Goal: Task Accomplishment & Management: Manage account settings

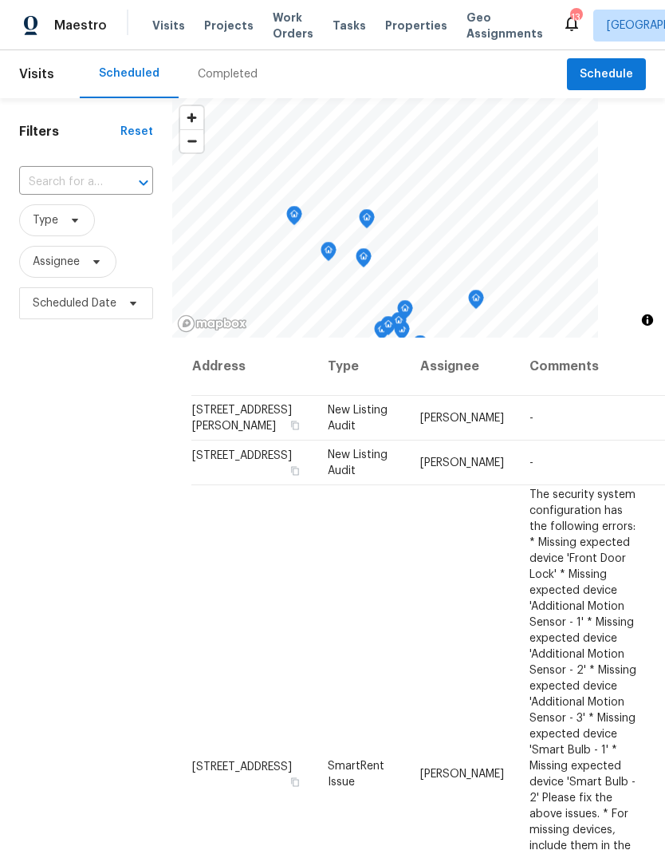
click at [225, 30] on span "Projects" at bounding box center [228, 26] width 49 height 16
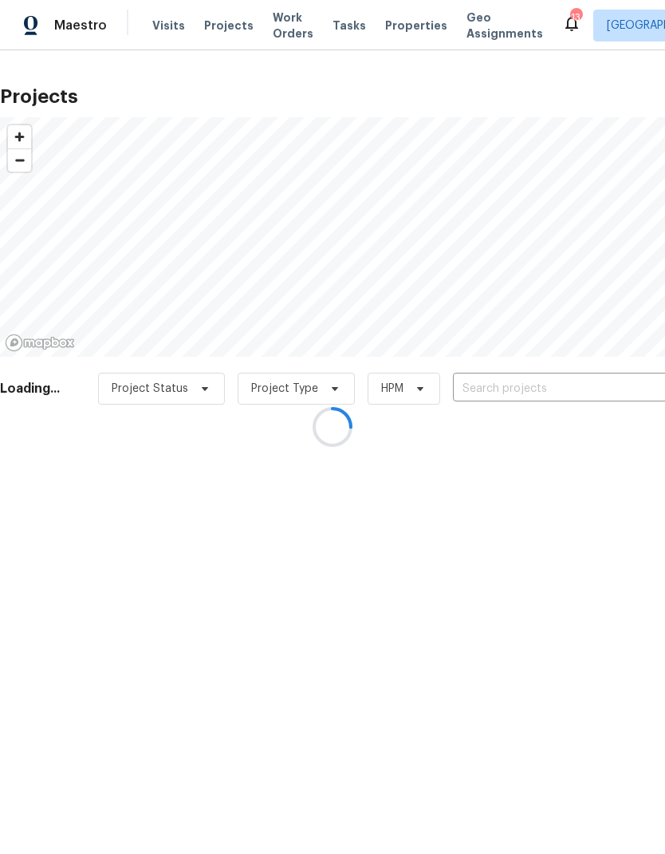
click at [553, 384] on div at bounding box center [332, 427] width 665 height 854
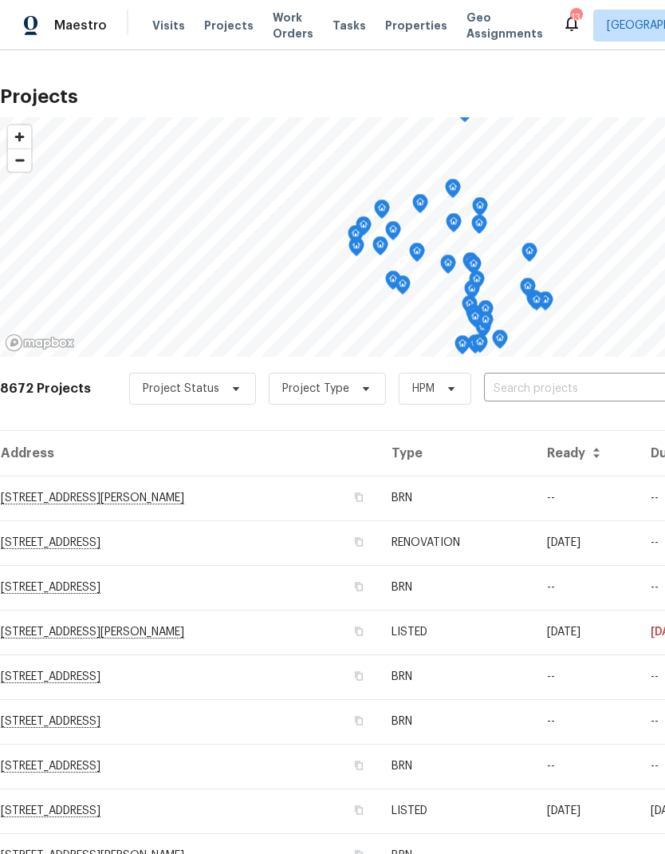
click at [552, 382] on input "text" at bounding box center [575, 389] width 183 height 25
type input "4"
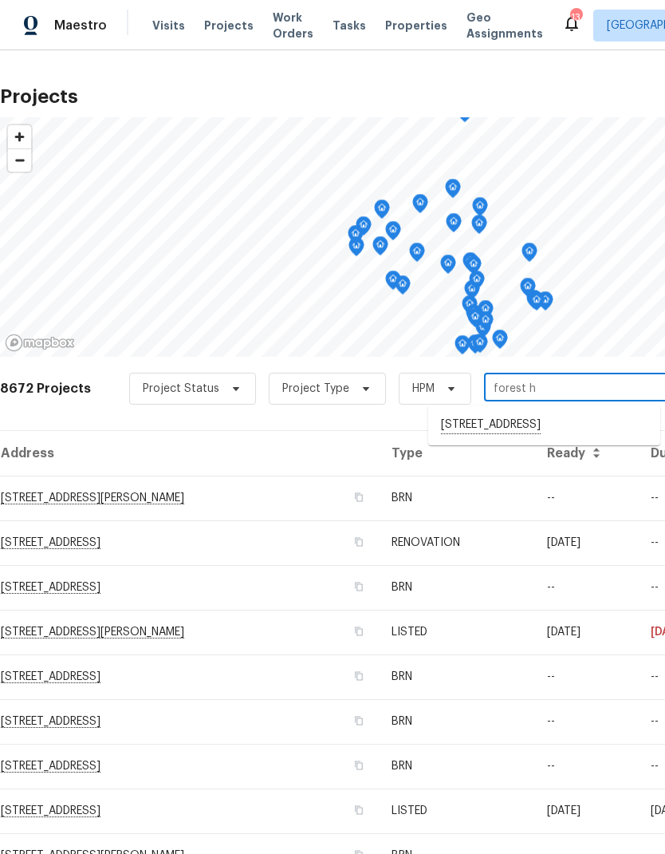
type input "forest hi"
click at [574, 424] on li "[STREET_ADDRESS]" at bounding box center [544, 425] width 232 height 27
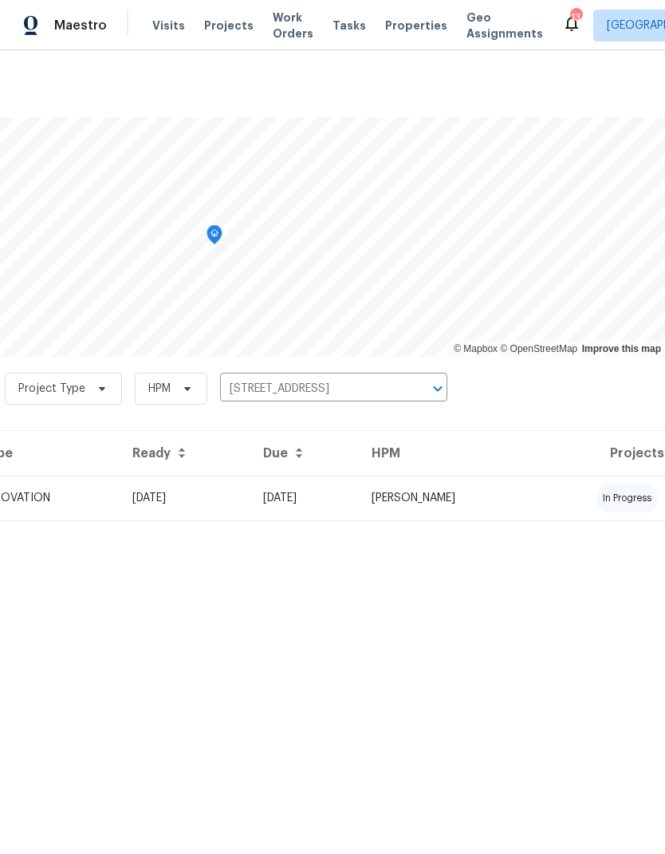
scroll to position [0, 236]
click at [535, 497] on td "[PERSON_NAME]" at bounding box center [447, 497] width 176 height 45
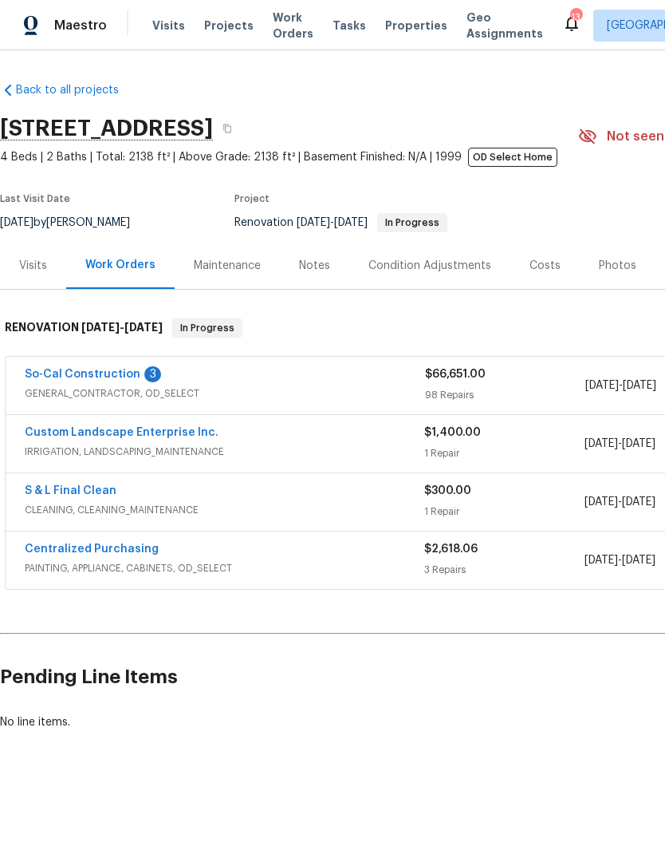
click at [62, 377] on link "So-Cal Construction" at bounding box center [83, 374] width 116 height 11
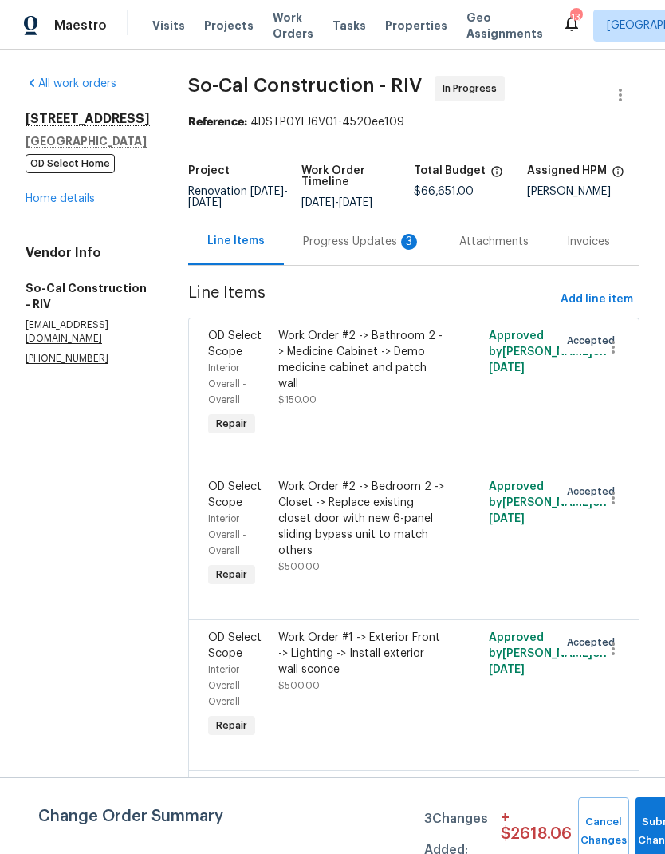
click at [348, 249] on div "Progress Updates 3" at bounding box center [362, 242] width 118 height 16
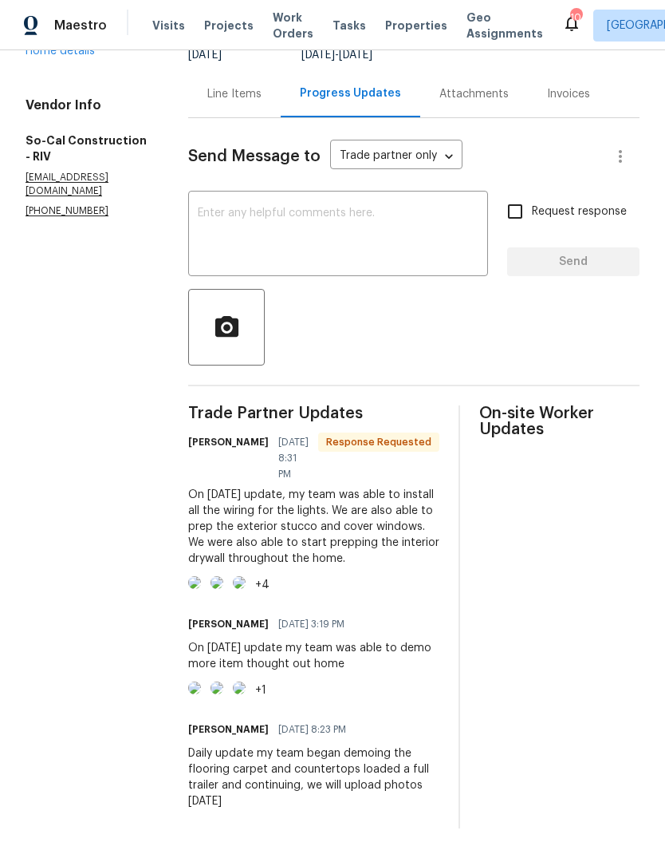
scroll to position [233, 0]
click at [254, 207] on textarea at bounding box center [338, 235] width 281 height 56
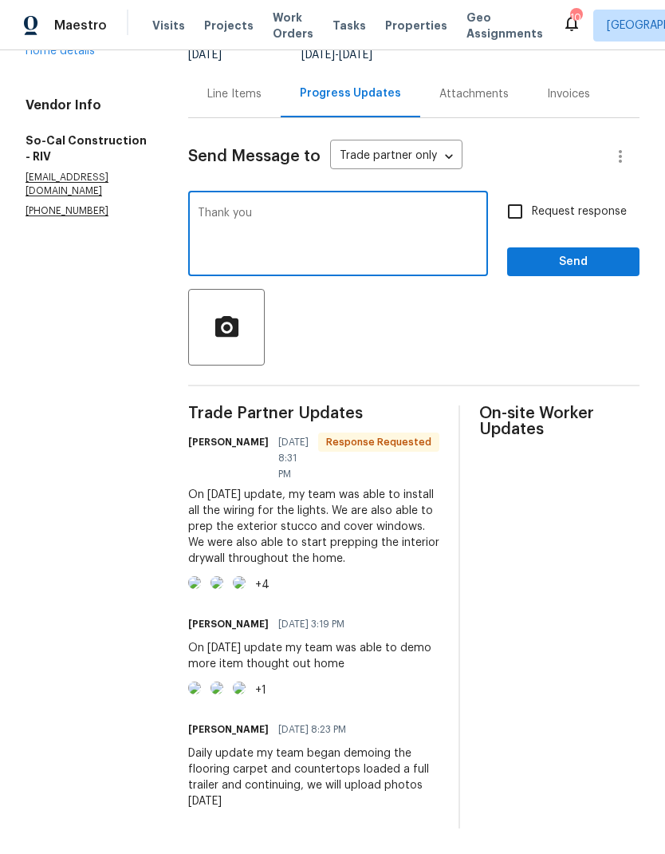
type textarea "Thank you"
click at [586, 252] on span "Send" at bounding box center [573, 262] width 107 height 20
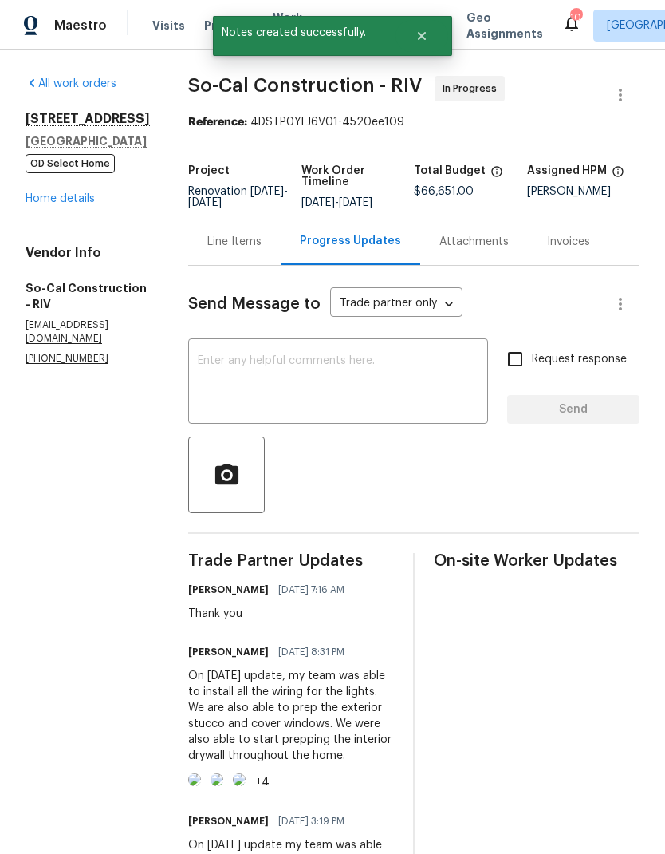
click at [53, 204] on link "Home details" at bounding box center [60, 198] width 69 height 11
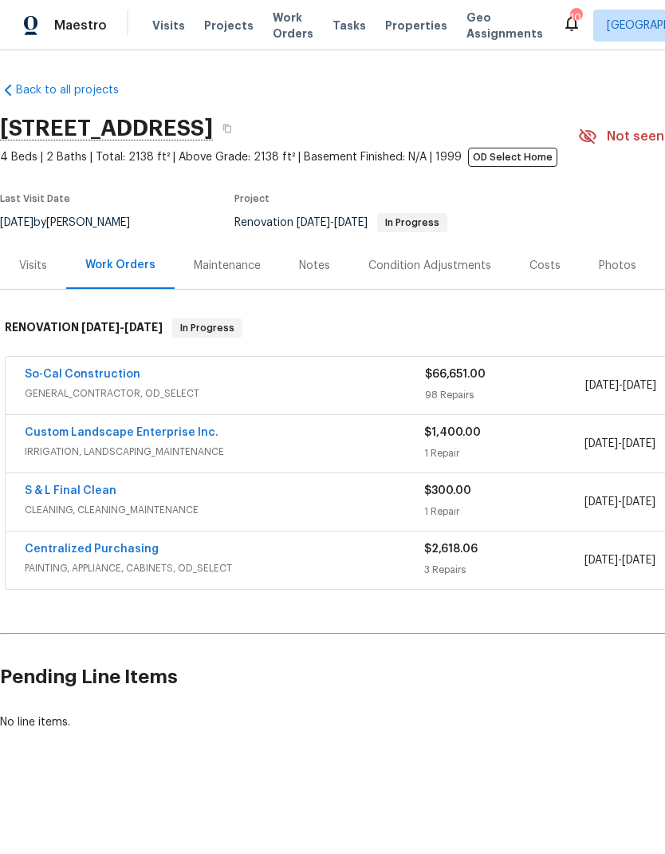
click at [227, 28] on span "Projects" at bounding box center [228, 26] width 49 height 16
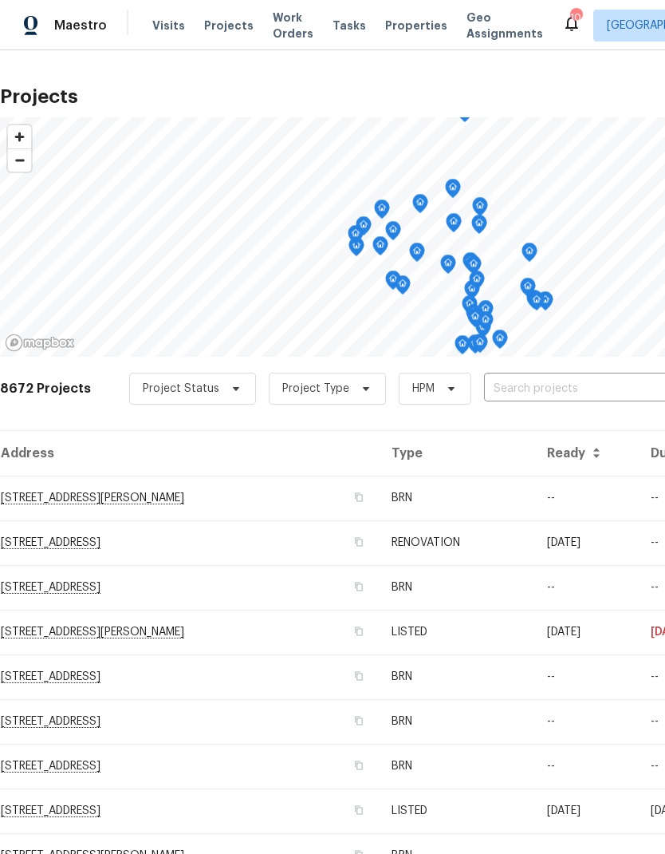
click at [581, 384] on input "text" at bounding box center [575, 389] width 183 height 25
type input "25802"
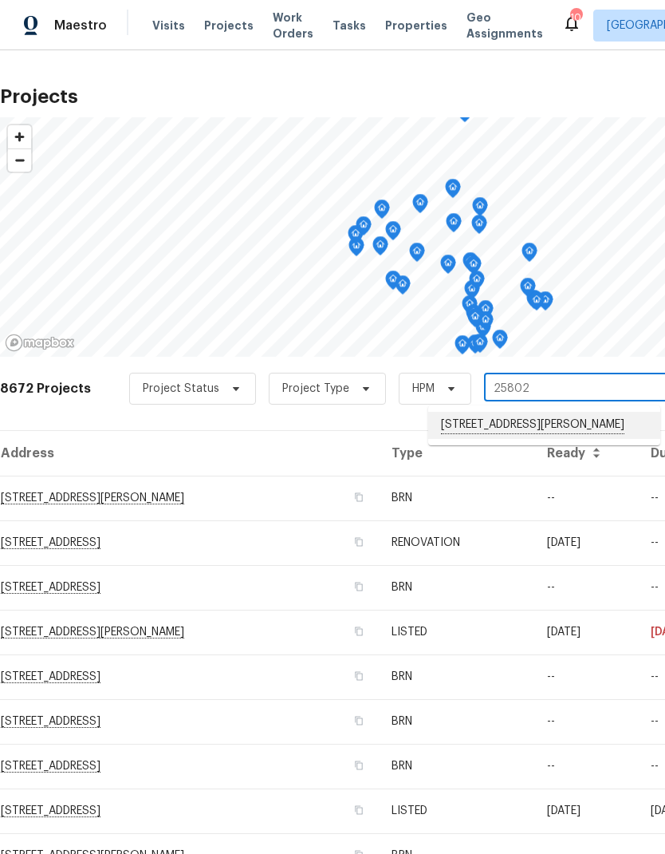
click at [564, 430] on li "[STREET_ADDRESS][PERSON_NAME]" at bounding box center [544, 425] width 232 height 27
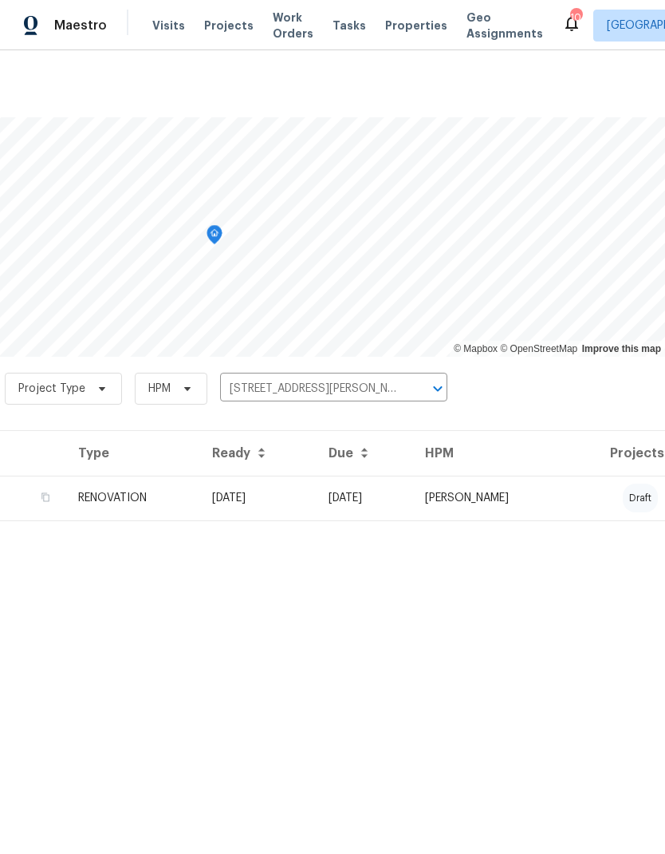
scroll to position [0, 236]
click at [563, 492] on td "[PERSON_NAME]" at bounding box center [490, 497] width 156 height 45
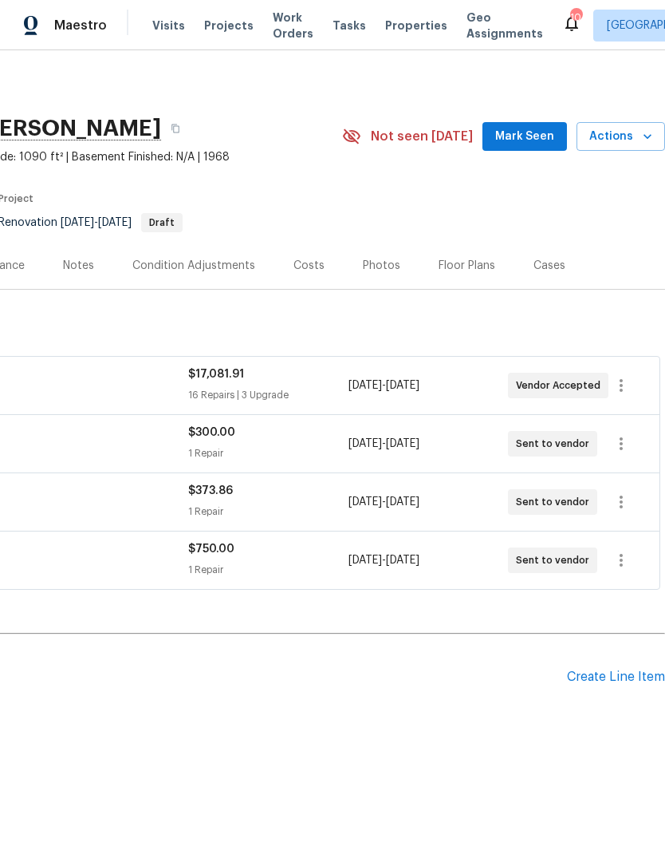
scroll to position [0, 236]
click at [627, 503] on icon "button" at bounding box center [621, 501] width 19 height 19
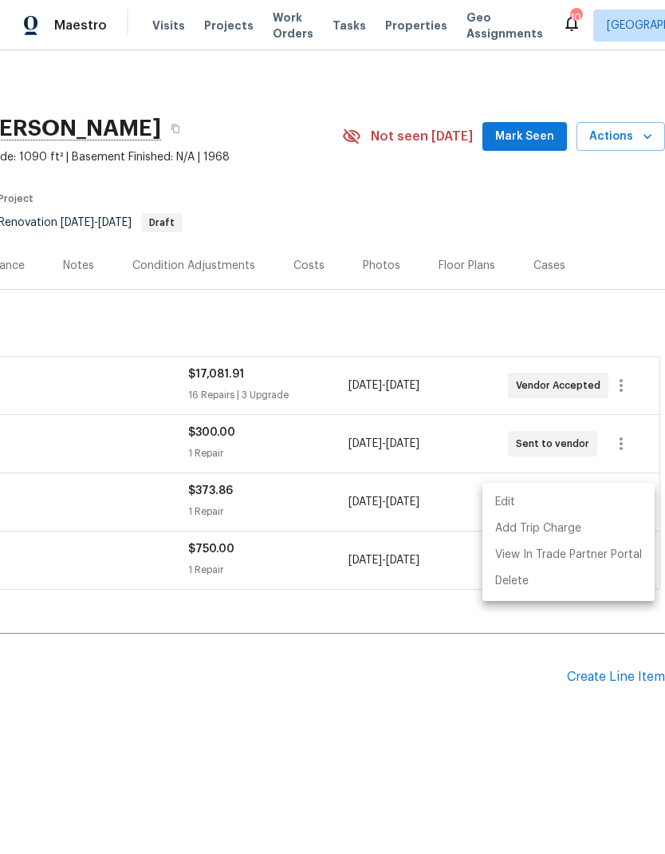
click at [565, 501] on li "Edit" at bounding box center [569, 502] width 172 height 26
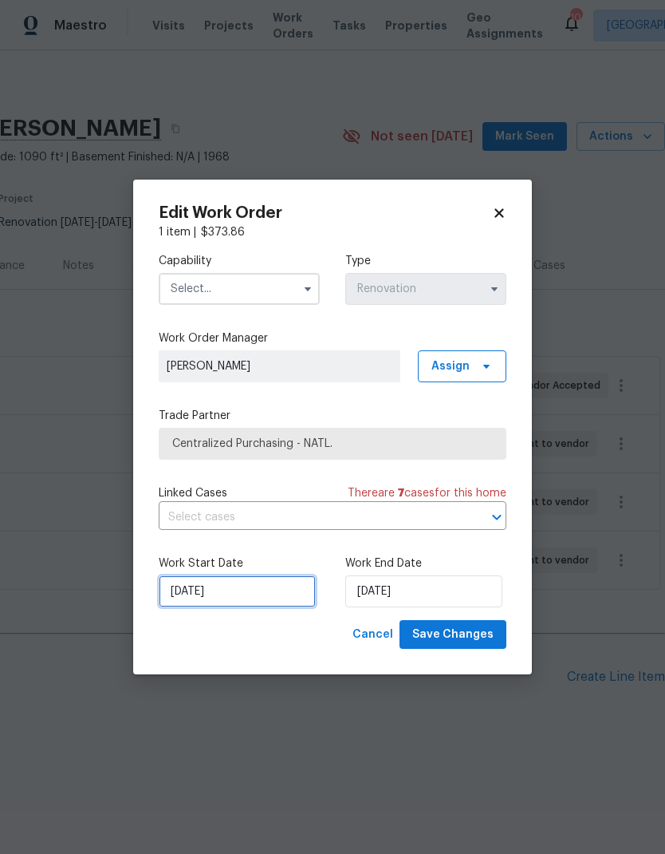
click at [234, 587] on input "[DATE]" at bounding box center [237, 591] width 157 height 32
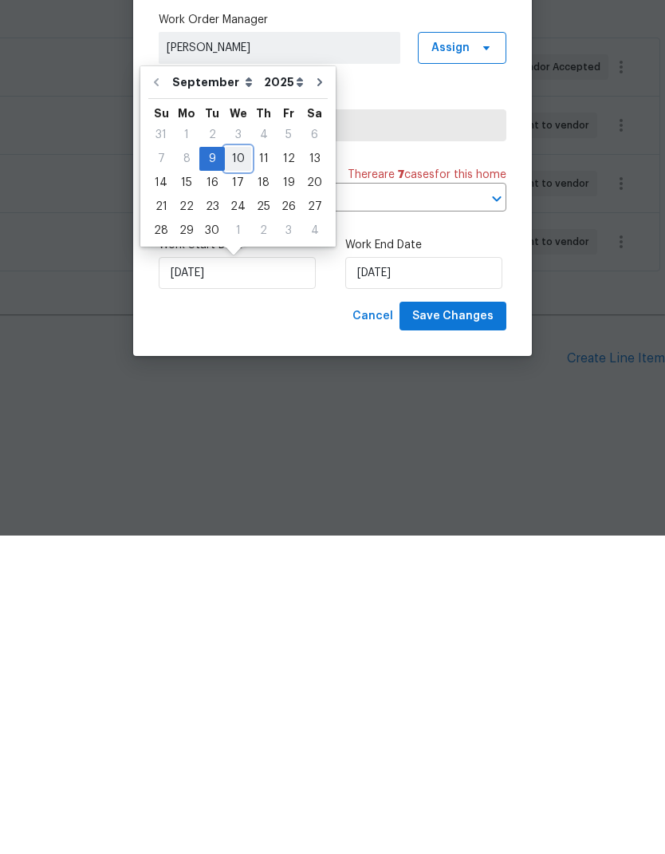
click at [235, 466] on div "10" at bounding box center [238, 477] width 26 height 22
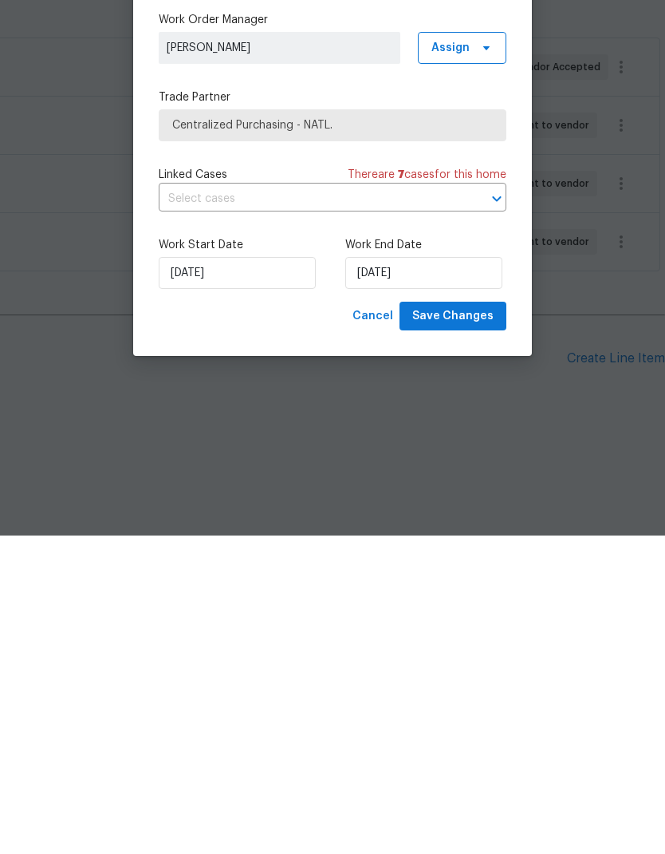
type input "[DATE]"
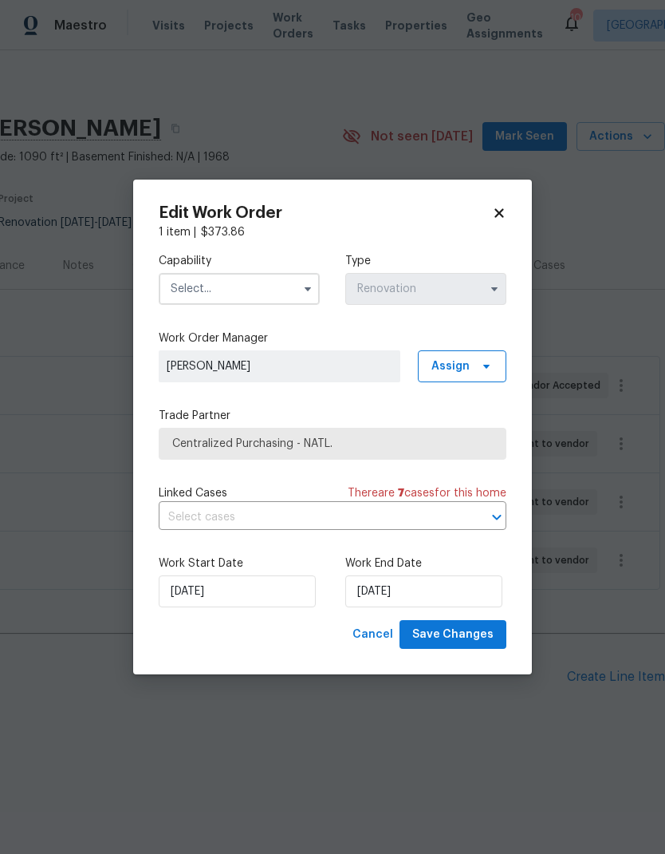
click at [191, 294] on input "text" at bounding box center [239, 289] width 161 height 32
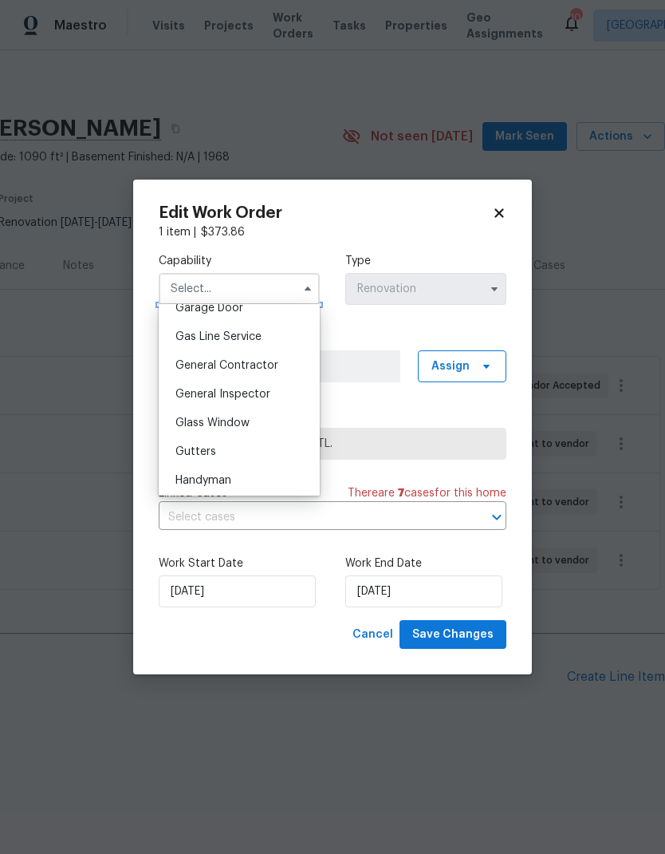
scroll to position [717, 0]
click at [182, 367] on span "General Contractor" at bounding box center [227, 367] width 103 height 11
type input "General Contractor"
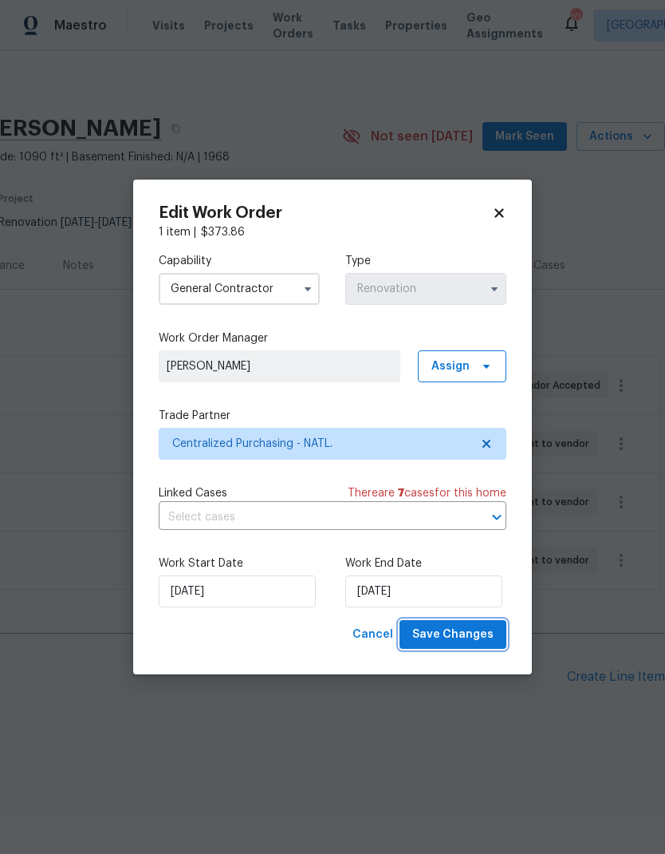
click at [458, 633] on span "Save Changes" at bounding box center [452, 635] width 81 height 20
